Goal: Task Accomplishment & Management: Manage account settings

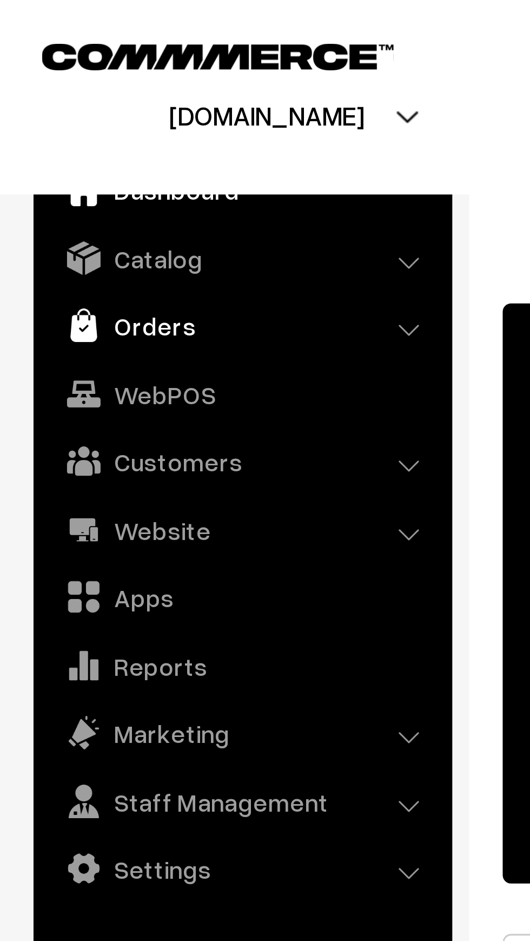
click at [34, 107] on link "Orders" at bounding box center [78, 104] width 129 height 19
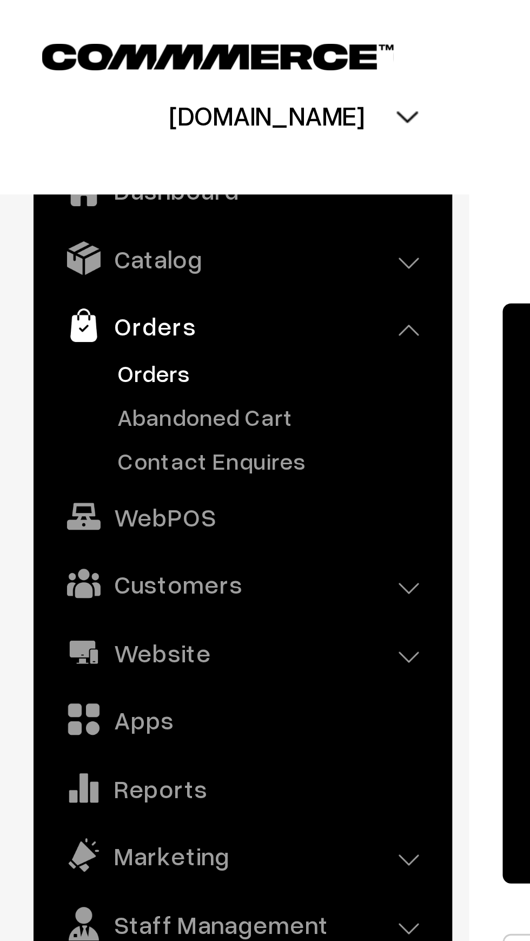
click at [36, 122] on link "Orders" at bounding box center [88, 120] width 107 height 11
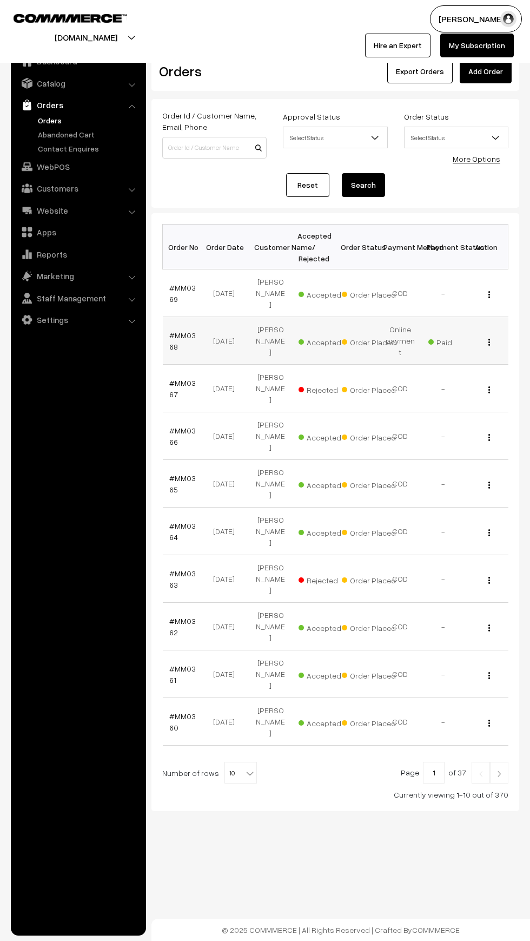
click at [194, 317] on td "#MM0368" at bounding box center [184, 341] width 43 height 48
click at [184, 283] on link "#MM0369" at bounding box center [182, 293] width 27 height 21
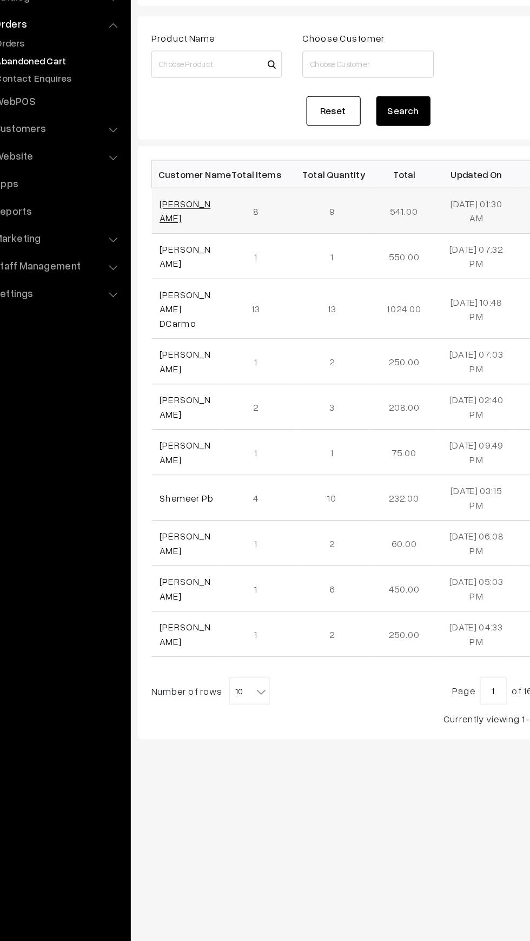
click at [177, 249] on link "Shahenoor Shaikh" at bounding box center [189, 254] width 41 height 21
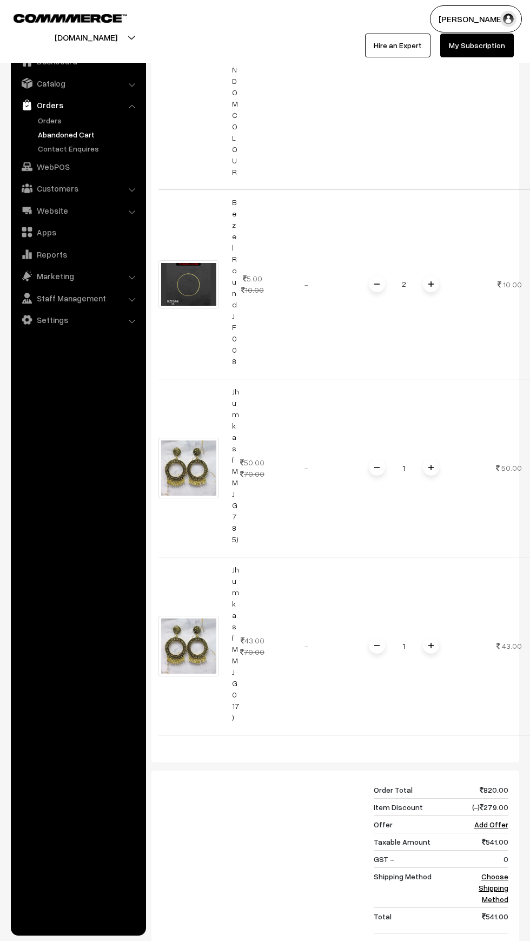
scroll to position [1474, 0]
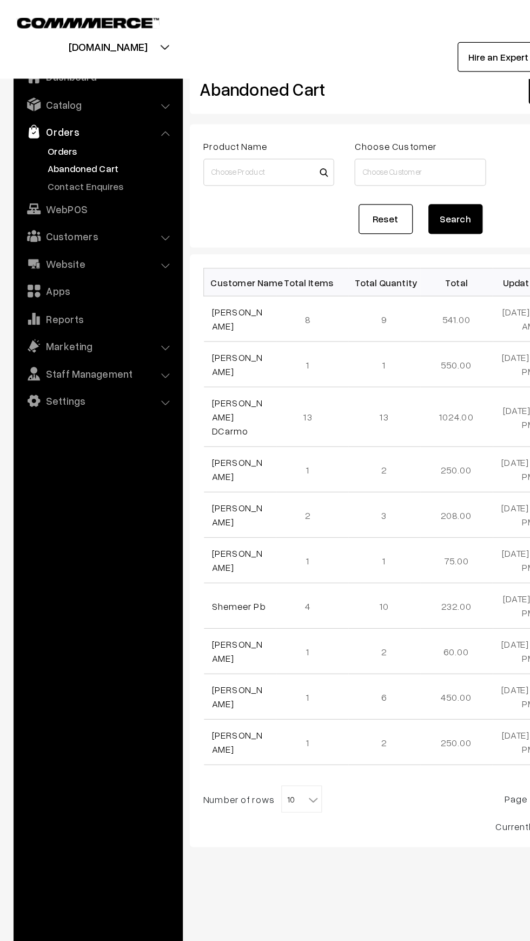
click at [35, 116] on link "Orders" at bounding box center [88, 120] width 107 height 11
